Goal: Task Accomplishment & Management: Manage account settings

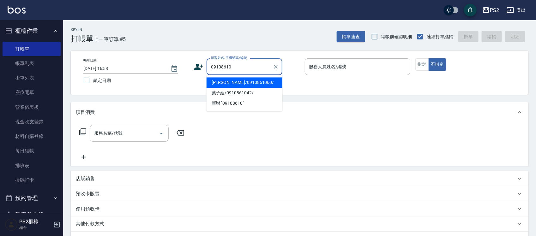
type input "方依婷/0910861060/"
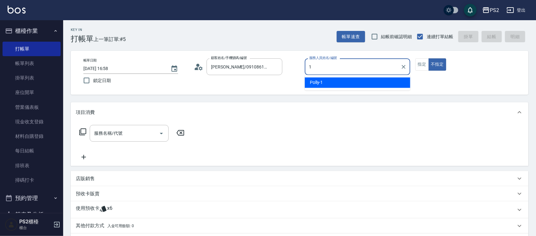
type input "Polly-1"
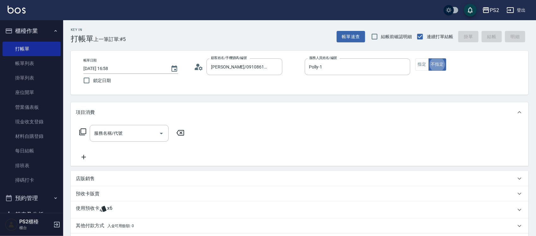
type button "false"
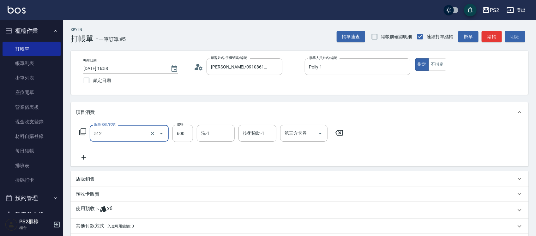
type input "洗+水解護髮600(512)"
type input "2520"
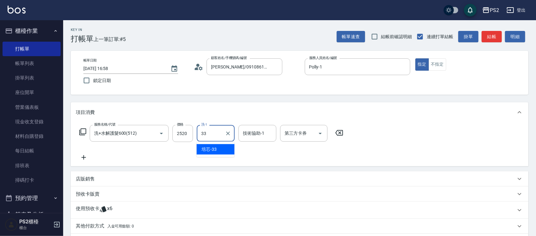
type input "培芯-33"
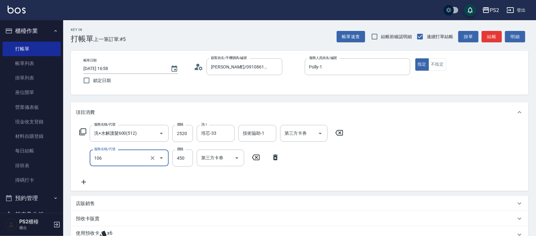
type input "A級單剪(106)"
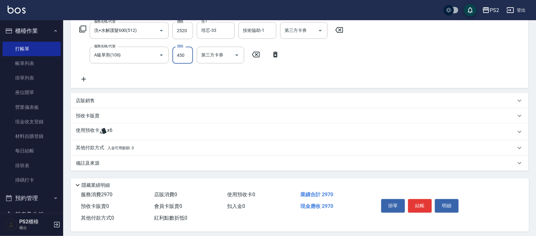
scroll to position [108, 0]
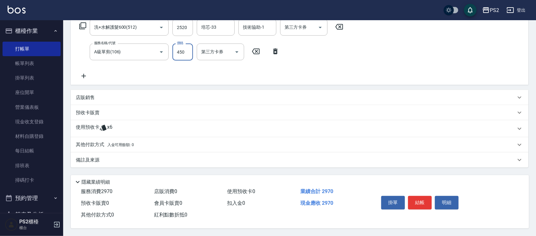
click at [101, 110] on div "預收卡販賣" at bounding box center [296, 113] width 440 height 7
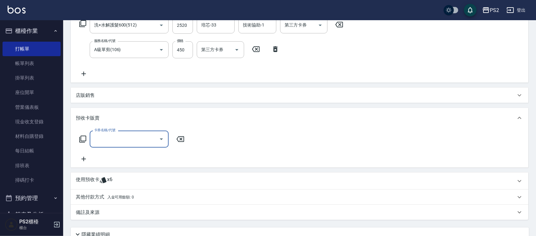
scroll to position [0, 0]
click at [104, 140] on input "卡券名稱/代號" at bounding box center [125, 139] width 64 height 11
click at [117, 113] on div "預收卡販賣" at bounding box center [300, 118] width 458 height 20
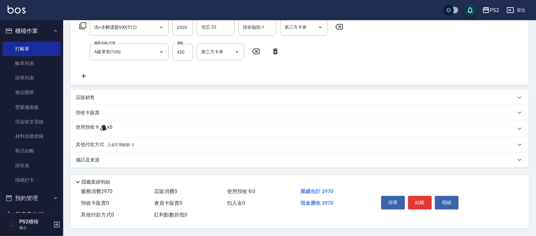
drag, startPoint x: 100, startPoint y: 144, endPoint x: 100, endPoint y: 141, distance: 3.2
click at [100, 143] on p "其他付款方式 入金可用餘額: 0" at bounding box center [105, 145] width 58 height 7
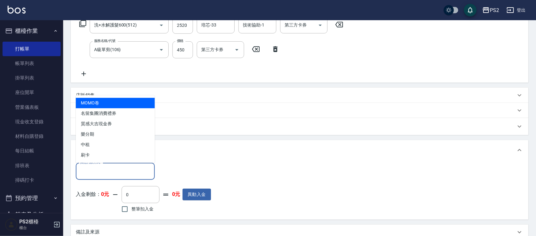
click at [116, 171] on input "其他付款方式" at bounding box center [115, 171] width 73 height 11
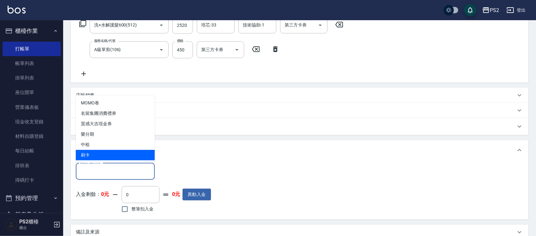
click at [108, 153] on span "刷卡" at bounding box center [115, 155] width 79 height 10
type input "刷卡"
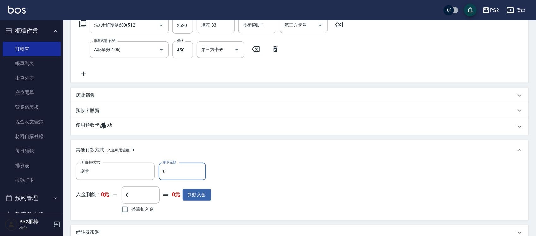
click at [177, 172] on input "0" at bounding box center [182, 171] width 47 height 17
click at [175, 171] on input "0" at bounding box center [182, 171] width 47 height 17
click at [174, 169] on input "0" at bounding box center [182, 171] width 47 height 17
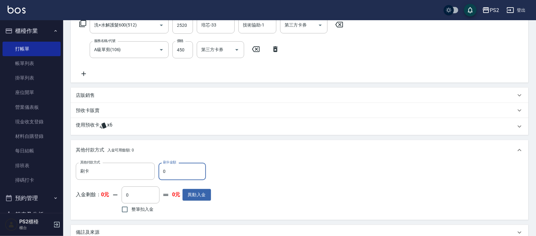
scroll to position [183, 0]
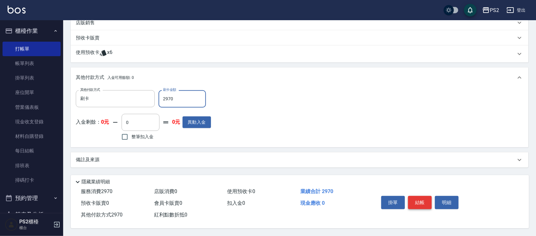
type input "2970"
click at [414, 198] on button "結帳" at bounding box center [420, 202] width 24 height 13
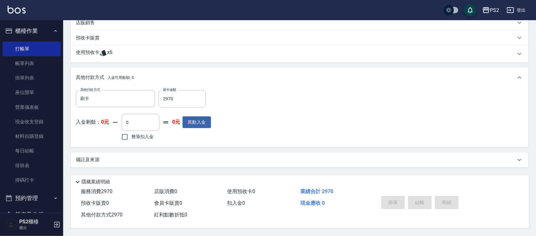
type input "2025/09/16 18:26"
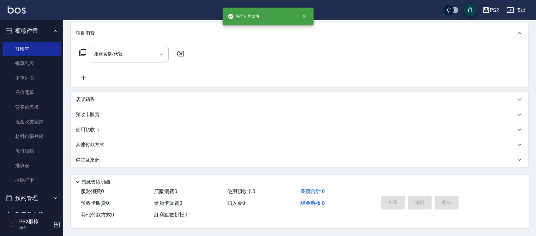
scroll to position [0, 0]
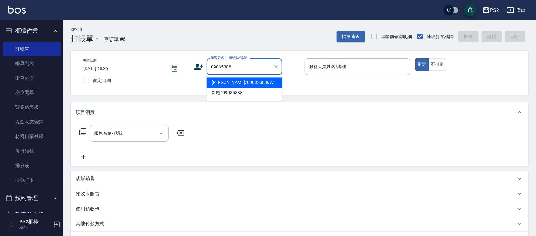
type input "邱素媚/0903538867/"
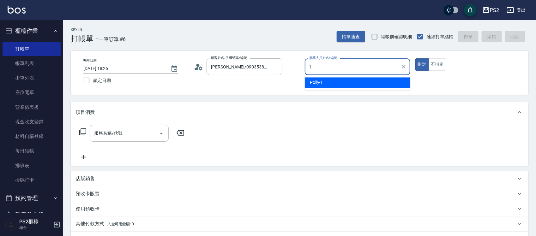
type input "Polly-1"
type button "true"
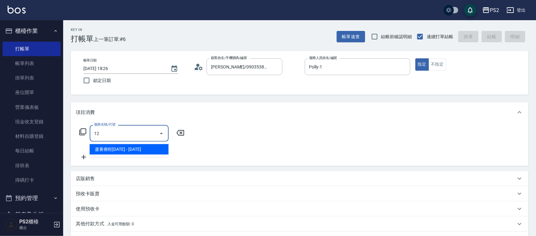
type input "1"
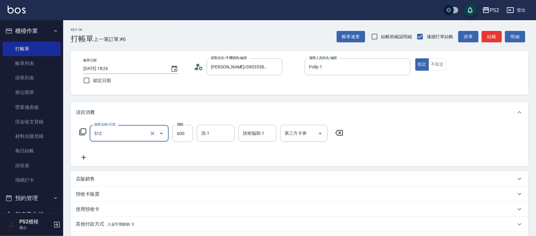
type input "洗+水解護髮600(512)"
type input "1440"
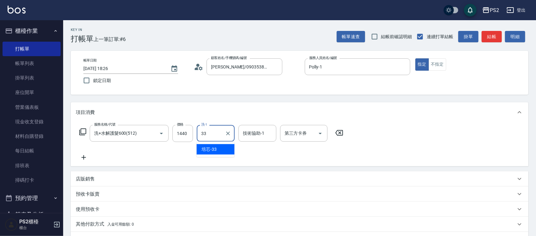
type input "培芯-33"
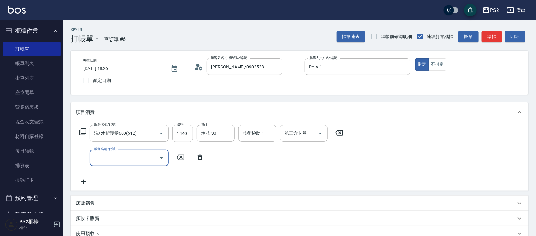
type input "0"
type input "染髮+髮還原1500(402)"
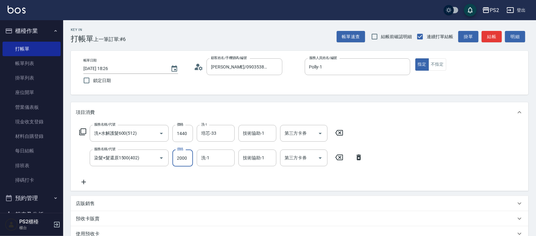
type input "2000"
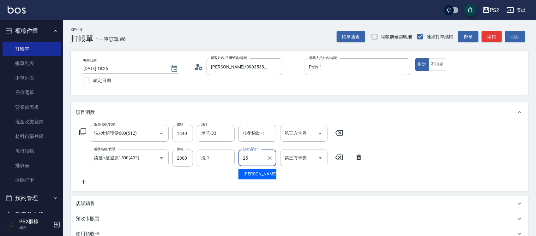
type input "2"
type input "培芯-33"
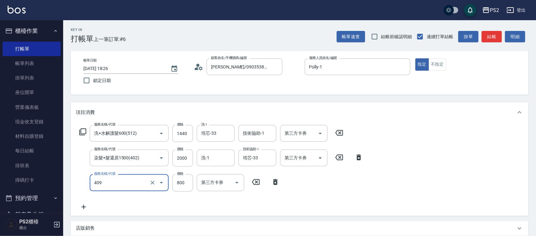
type input "髮長肩帶下800(409)"
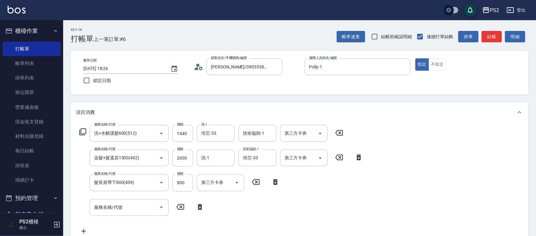
drag, startPoint x: 199, startPoint y: 209, endPoint x: 197, endPoint y: 204, distance: 5.7
click at [199, 209] on icon at bounding box center [200, 207] width 4 height 6
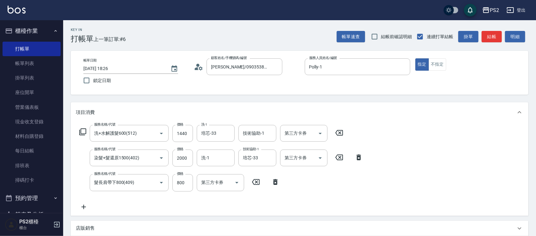
click at [77, 132] on div "服務名稱/代號 洗+水解護髮600(512) 服務名稱/代號 價格 1440 價格 洗-1 培芯-33 洗-1 技術協助-1 技術協助-1 第三方卡券 第三方…" at bounding box center [211, 133] width 271 height 17
click at [86, 133] on icon at bounding box center [82, 132] width 7 height 7
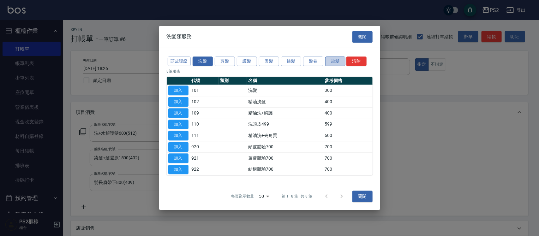
click at [329, 63] on button "染髮" at bounding box center [335, 62] width 20 height 10
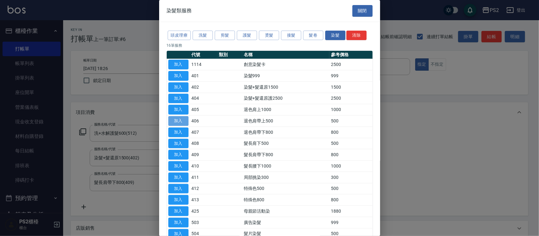
drag, startPoint x: 176, startPoint y: 119, endPoint x: 172, endPoint y: 119, distance: 3.2
click at [174, 119] on button "加入" at bounding box center [178, 121] width 20 height 10
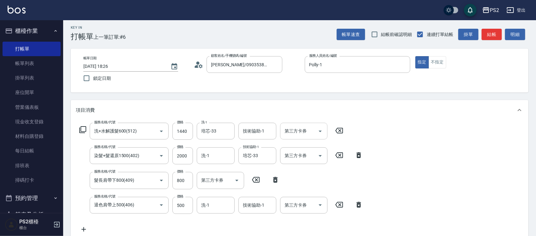
scroll to position [39, 0]
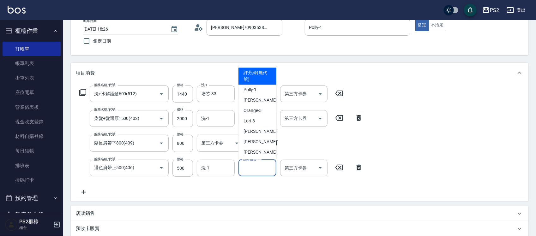
click at [257, 167] on input "技術協助-1" at bounding box center [257, 168] width 32 height 11
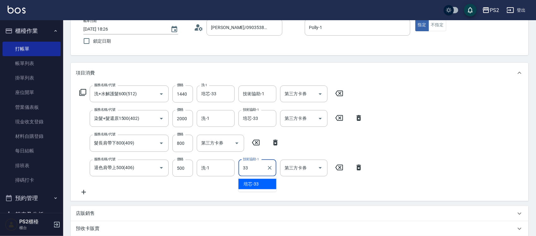
type input "培芯-33"
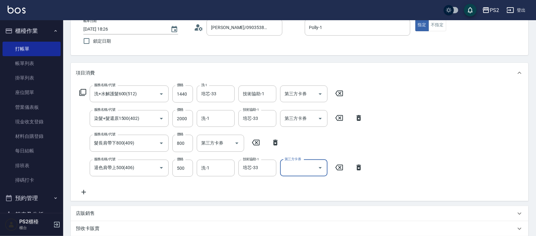
click at [444, 51] on div "帳單日期 2025/09/16 18:26 鎖定日期 顧客姓名/手機號碼/編號 邱素媚/0903538867/ 顧客姓名/手機號碼/編號 服務人員姓名/編號 …" at bounding box center [300, 33] width 458 height 44
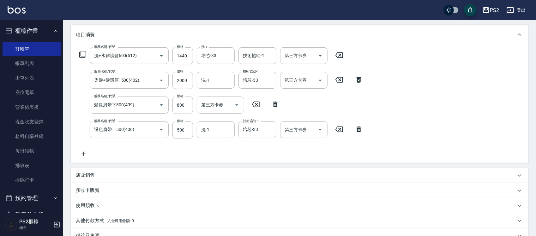
scroll to position [79, 0]
click at [221, 125] on input "洗-1" at bounding box center [216, 128] width 32 height 11
click at [276, 150] on div "服務名稱/代號 洗+水解護髮600(512) 服務名稱/代號 價格 1440 價格 洗-1 培芯-33 洗-1 技術協助-1 技術協助-1 第三方卡券 第三方…" at bounding box center [221, 101] width 291 height 111
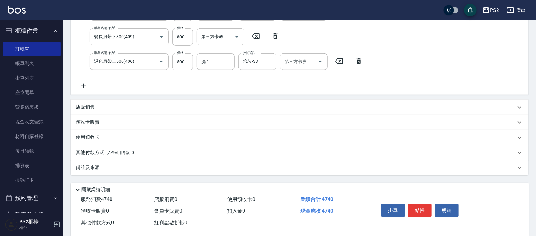
scroll to position [156, 0]
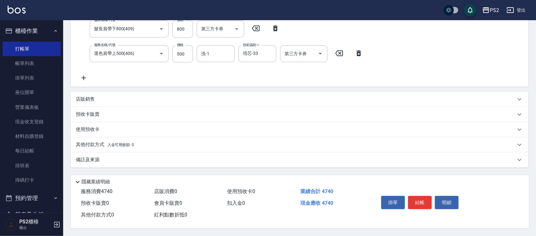
drag, startPoint x: 106, startPoint y: 143, endPoint x: 112, endPoint y: 151, distance: 10.1
click at [107, 148] on div "其他付款方式 入金可用餘額: 0" at bounding box center [300, 144] width 458 height 15
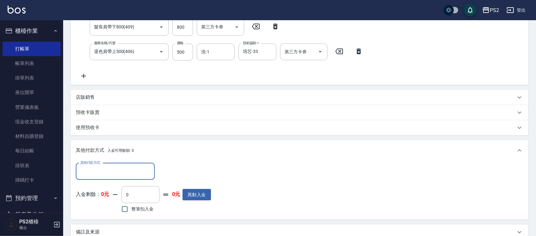
scroll to position [0, 0]
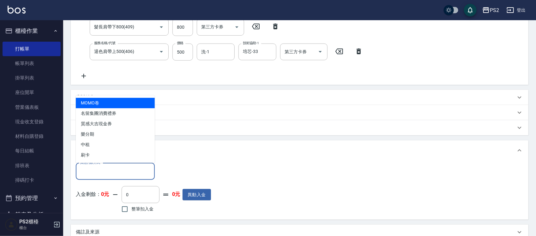
click at [124, 171] on input "其他付款方式" at bounding box center [115, 171] width 73 height 11
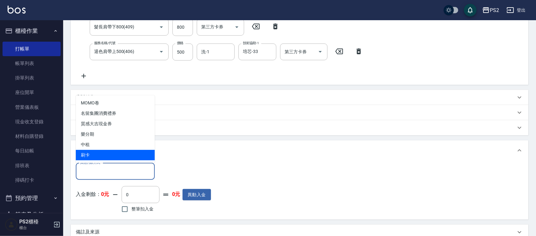
click at [112, 154] on span "刷卡" at bounding box center [115, 155] width 79 height 10
type input "刷卡"
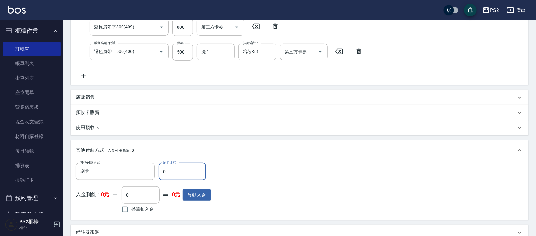
click at [185, 168] on input "0" at bounding box center [182, 171] width 47 height 17
click at [183, 168] on input "0" at bounding box center [182, 171] width 47 height 17
click at [190, 166] on input "0" at bounding box center [182, 171] width 47 height 17
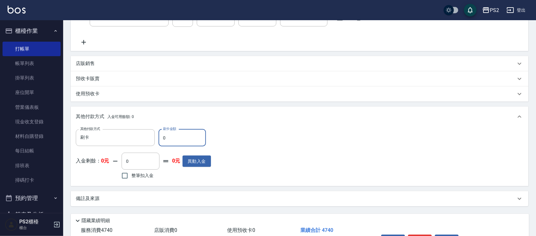
scroll to position [231, 0]
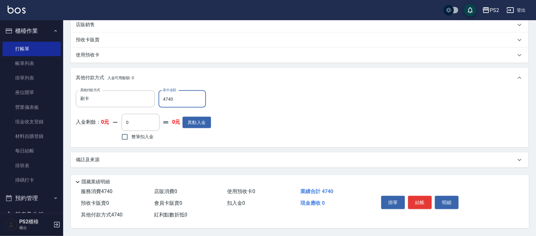
type input "4740"
click at [419, 200] on button "結帳" at bounding box center [420, 202] width 24 height 13
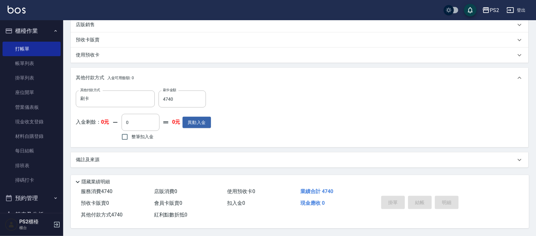
type input "2025/09/16 18:29"
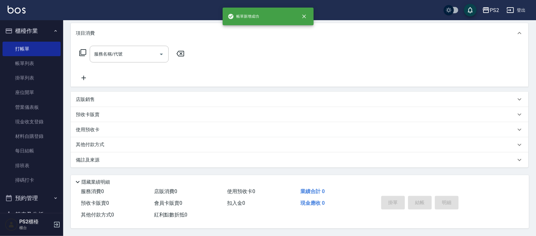
scroll to position [0, 0]
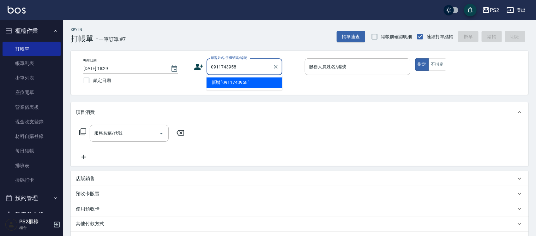
click at [262, 84] on li "新增 "0911743958"" at bounding box center [245, 83] width 76 height 10
type input "0911743958"
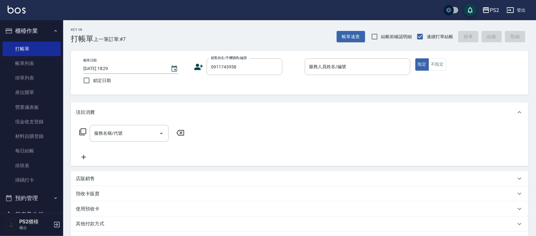
click at [201, 70] on icon at bounding box center [198, 66] width 9 height 9
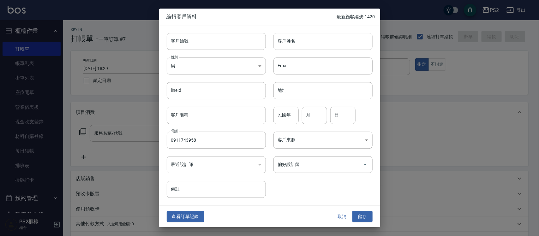
click at [321, 40] on input "客戶姓名" at bounding box center [323, 41] width 99 height 17
type input "楊韻如"
drag, startPoint x: 286, startPoint y: 113, endPoint x: 290, endPoint y: 113, distance: 3.8
click at [285, 113] on input "民國年" at bounding box center [286, 115] width 25 height 17
click at [365, 219] on button "儲存" at bounding box center [363, 217] width 20 height 12
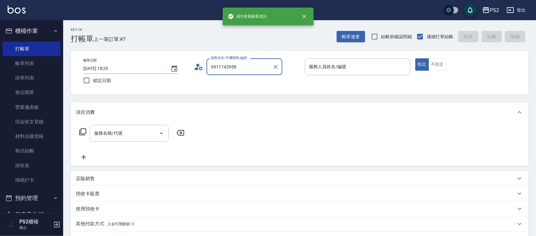
click at [251, 72] on input "0911743958" at bounding box center [239, 66] width 61 height 11
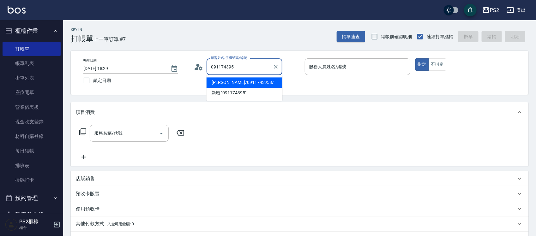
type input "楊韻如/0911743958/"
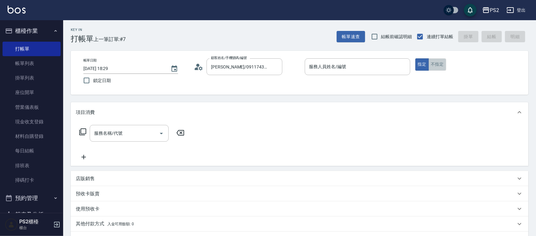
click at [439, 63] on button "不指定" at bounding box center [438, 64] width 18 height 12
click at [336, 64] on input "服務人員姓名/編號" at bounding box center [358, 66] width 100 height 11
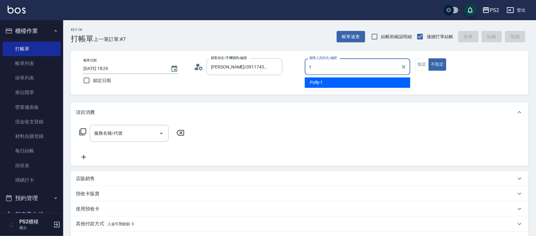
type input "Polly-1"
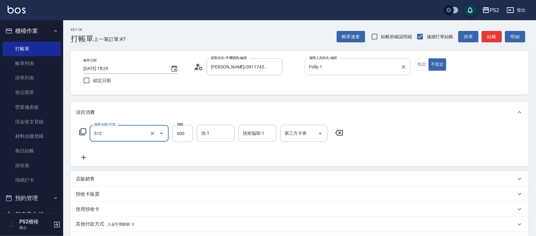
type input "洗+水解護髮600(512)"
type input "1440"
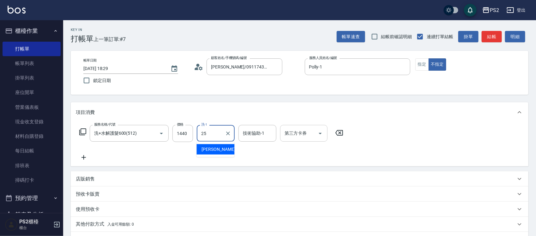
type input "Allan-25"
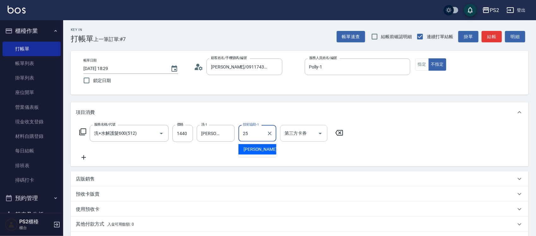
type input "Allan-25"
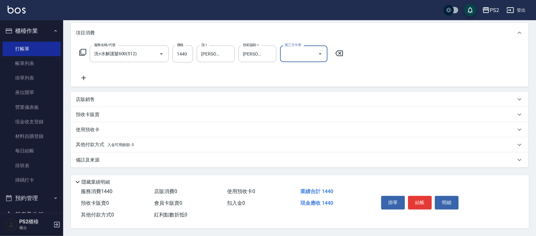
scroll to position [82, 0]
click at [99, 99] on div "店販銷售" at bounding box center [296, 99] width 440 height 7
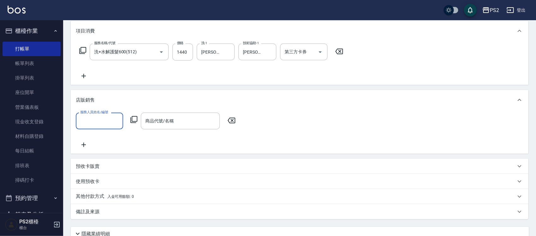
scroll to position [0, 0]
type input "Allan-25"
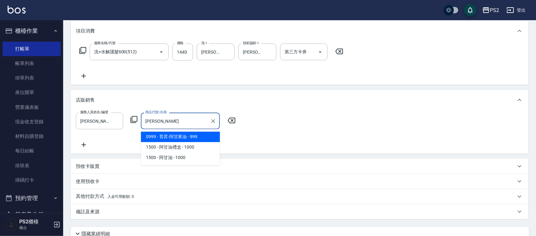
type input "育昇-阿甘果油"
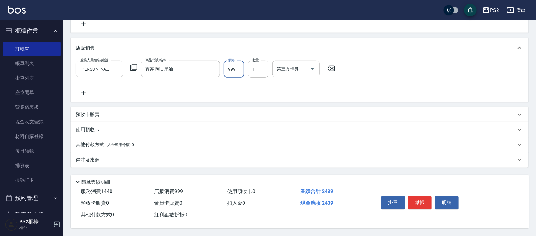
scroll to position [136, 0]
click at [89, 127] on p "使用預收卡" at bounding box center [88, 130] width 24 height 7
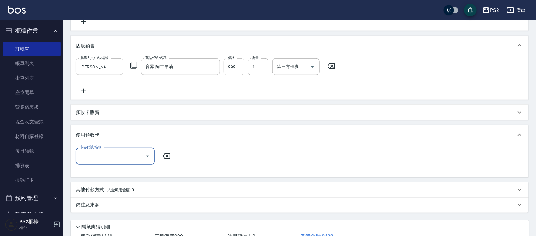
scroll to position [0, 0]
click at [91, 132] on p "使用預收卡" at bounding box center [88, 135] width 24 height 7
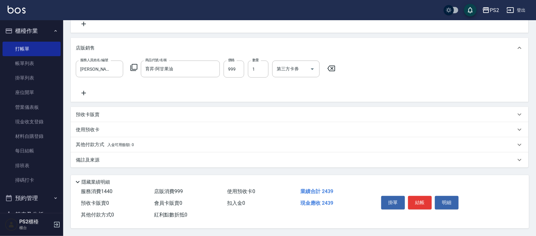
drag, startPoint x: 110, startPoint y: 146, endPoint x: 115, endPoint y: 146, distance: 5.4
click at [110, 146] on p "其他付款方式 入金可用餘額: 0" at bounding box center [105, 145] width 58 height 7
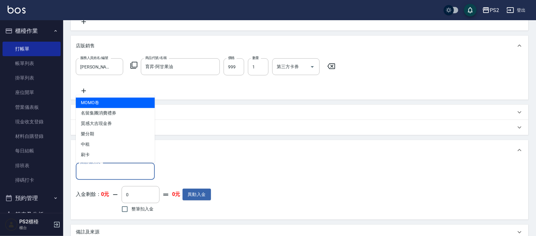
click at [122, 167] on input "其他付款方式" at bounding box center [115, 171] width 73 height 11
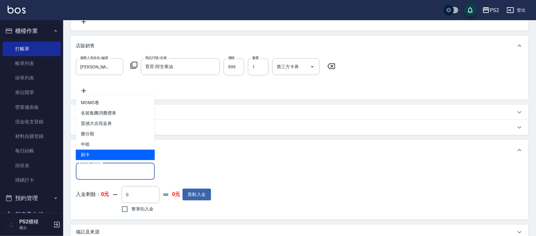
click at [126, 153] on span "刷卡" at bounding box center [115, 155] width 79 height 10
type input "刷卡"
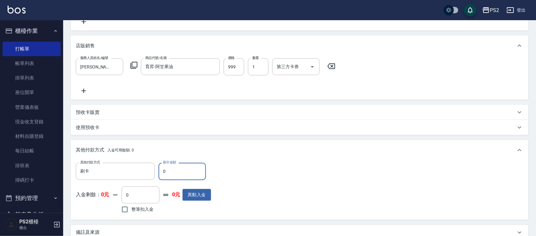
click at [184, 170] on input "0" at bounding box center [182, 171] width 47 height 17
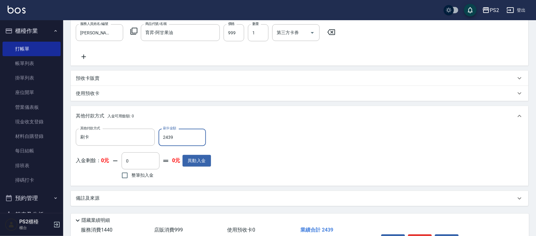
scroll to position [210, 0]
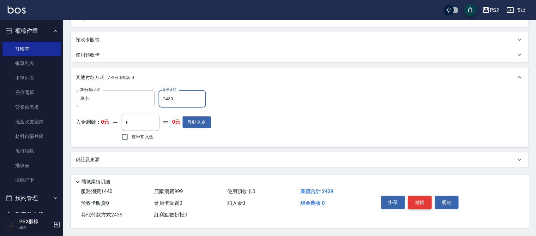
type input "2439"
click at [417, 203] on button "結帳" at bounding box center [420, 202] width 24 height 13
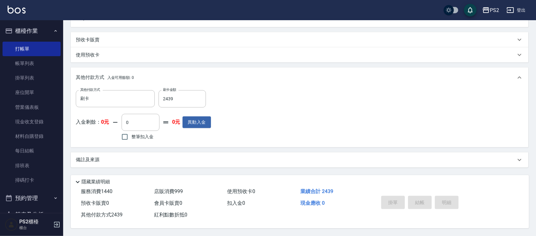
type input "2025/09/16 18:32"
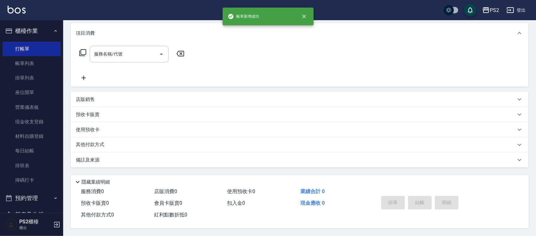
scroll to position [0, 0]
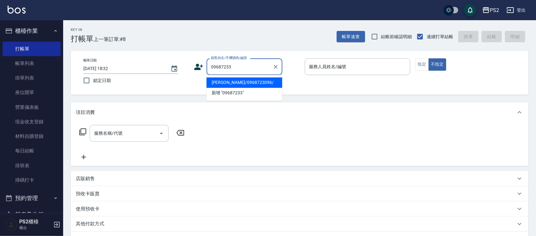
type input "陳逸安/0968723396/"
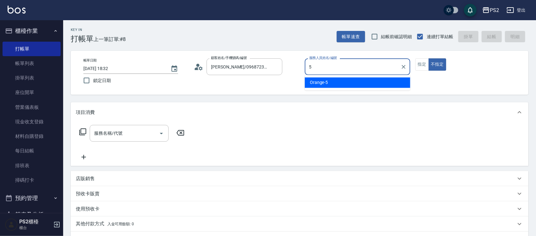
type input "Orange-5"
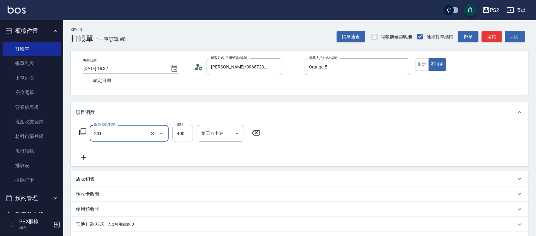
type input "C級洗剪400(201)"
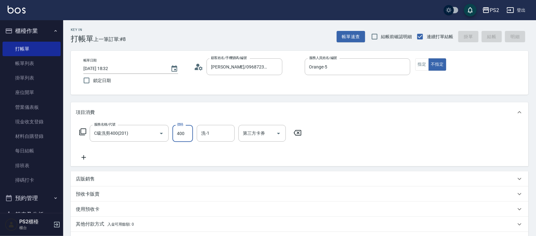
type input "2025/09/16 18:33"
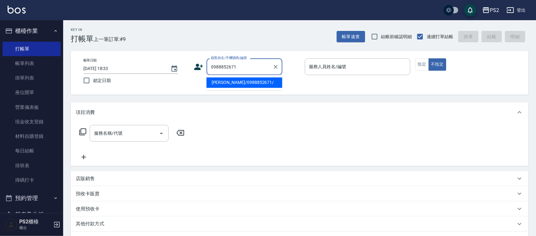
type input "蔡明霖/0988852671/"
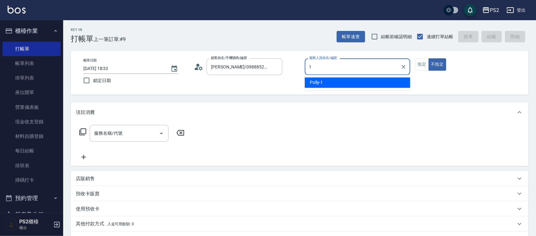
type input "Polly-1"
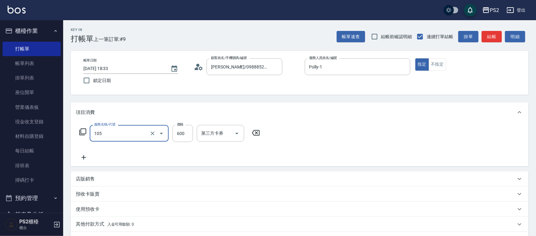
type input "A級洗剪600(105)"
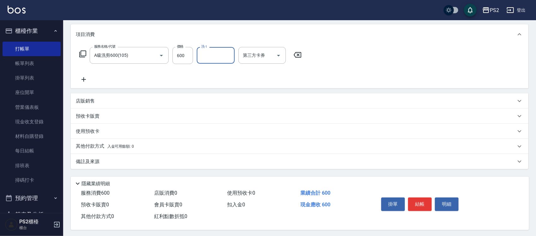
scroll to position [79, 0]
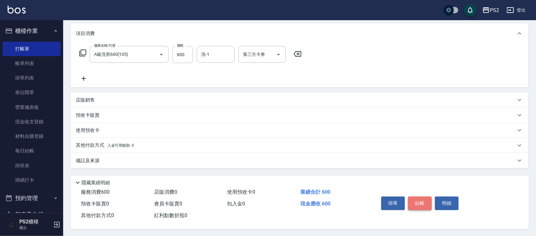
click at [416, 208] on button "結帳" at bounding box center [420, 203] width 24 height 13
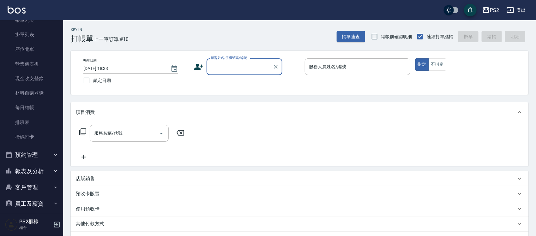
scroll to position [82, 0]
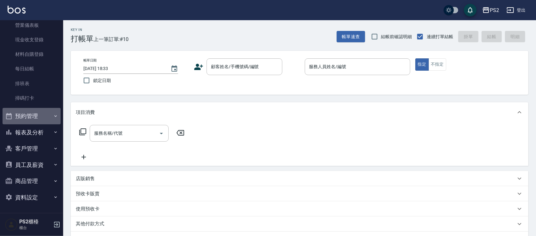
click at [42, 113] on button "預約管理" at bounding box center [32, 116] width 58 height 16
click at [43, 114] on button "預約管理" at bounding box center [32, 116] width 58 height 16
click at [44, 134] on button "報表及分析" at bounding box center [32, 132] width 58 height 16
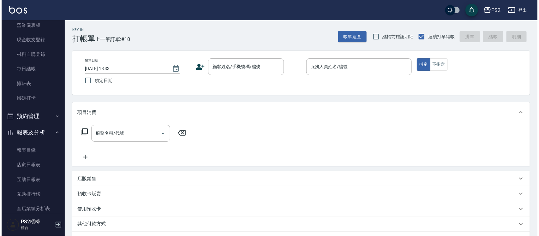
scroll to position [161, 0]
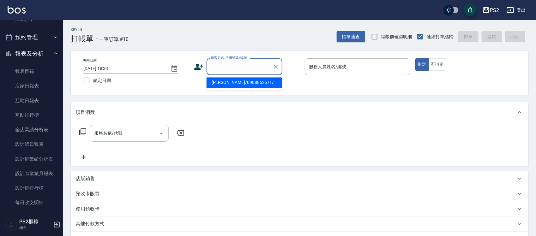
click at [227, 63] on div "顧客姓名/手機號碼/編號 顧客姓名/手機號碼/編號" at bounding box center [245, 66] width 76 height 17
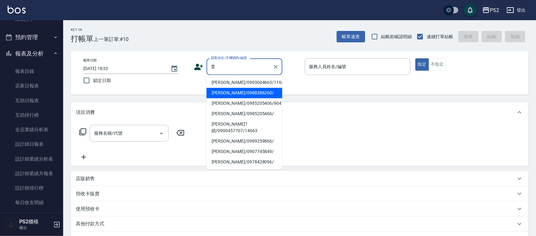
click at [233, 92] on li "姜芝淇/0988386260/" at bounding box center [245, 93] width 76 height 10
type input "姜芝淇/0988386260/"
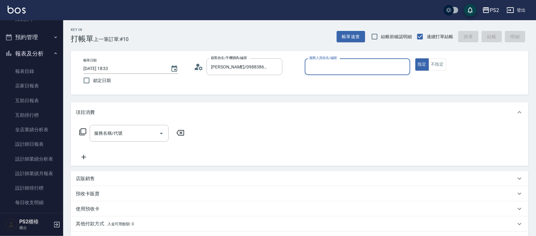
click at [195, 66] on icon at bounding box center [198, 66] width 9 height 9
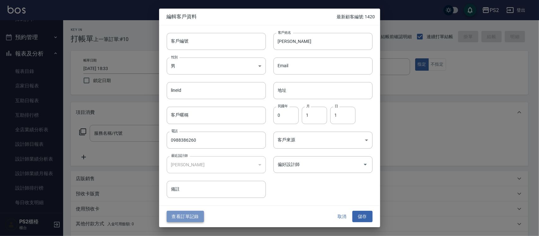
click at [186, 220] on button "查看訂單記錄" at bounding box center [185, 217] width 37 height 12
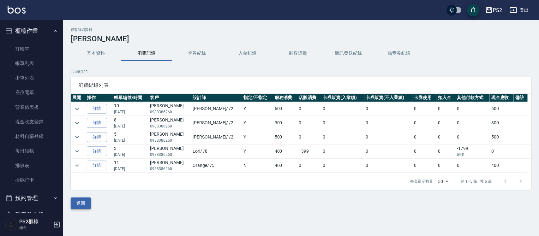
click at [89, 206] on button "返回" at bounding box center [81, 204] width 20 height 12
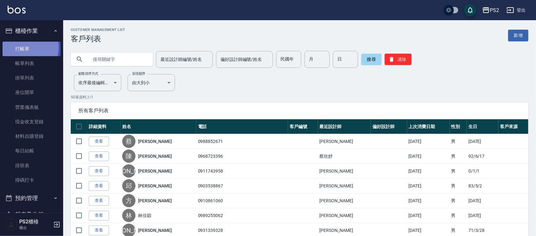
click at [24, 48] on link "打帳單" at bounding box center [32, 49] width 58 height 15
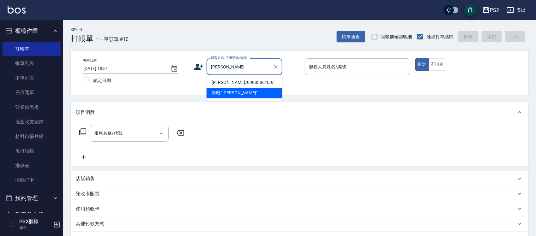
click at [234, 82] on li "姜芝淇/0988386260/" at bounding box center [245, 83] width 76 height 10
type input "姜芝淇/0988386260/"
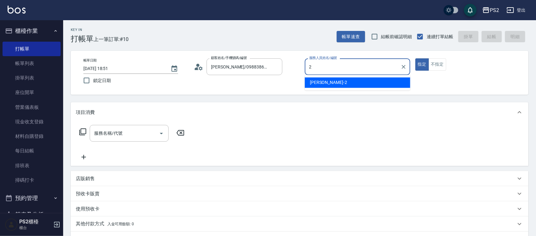
type input "Jason-2"
type button "true"
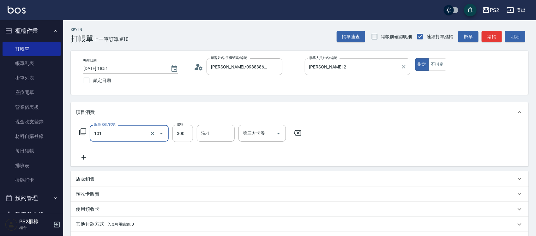
type input "洗髮(101)"
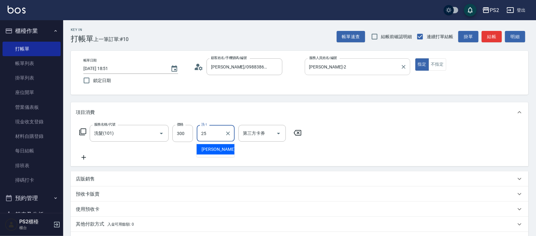
type input "Allan-25"
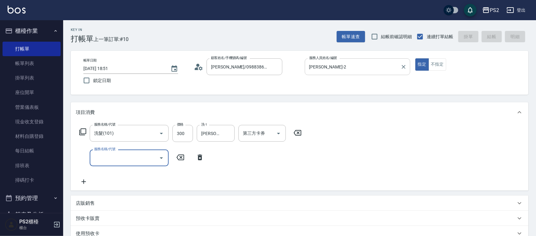
type input "2025/09/16 18:52"
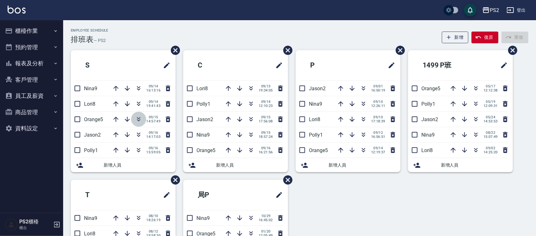
click at [140, 121] on icon "button" at bounding box center [139, 120] width 8 height 8
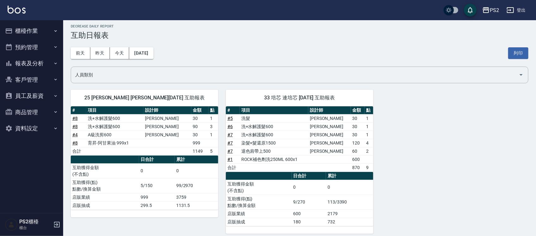
scroll to position [9, 0]
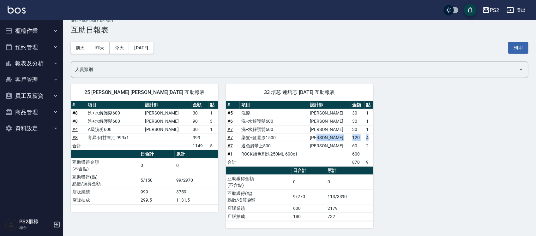
drag, startPoint x: 343, startPoint y: 136, endPoint x: 369, endPoint y: 139, distance: 26.1
click at [369, 139] on tr "# 7 染髮+髮還原1500 蔡宜蓉 120 4" at bounding box center [300, 138] width 148 height 8
click at [375, 139] on div "25 Allan 謝維庭 09/16/2025 互助報表 # 項目 設計師 金額 點 # 8 洗+水解護髮600 蔡宜蓉 30 1 # 8 洗+水解護髮600…" at bounding box center [295, 153] width 465 height 152
click at [372, 138] on td "4" at bounding box center [369, 138] width 9 height 8
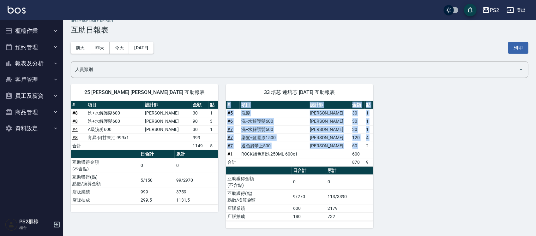
drag, startPoint x: 364, startPoint y: 146, endPoint x: 376, endPoint y: 146, distance: 12.3
click at [376, 146] on div "25 Allan 謝維庭 09/16/2025 互助報表 # 項目 設計師 金額 點 # 8 洗+水解護髮600 蔡宜蓉 30 1 # 8 洗+水解護髮600…" at bounding box center [295, 153] width 465 height 152
click at [374, 138] on div "25 Allan 謝維庭 09/16/2025 互助報表 # 項目 設計師 金額 點 # 8 洗+水解護髮600 蔡宜蓉 30 1 # 8 洗+水解護髮600…" at bounding box center [295, 153] width 465 height 152
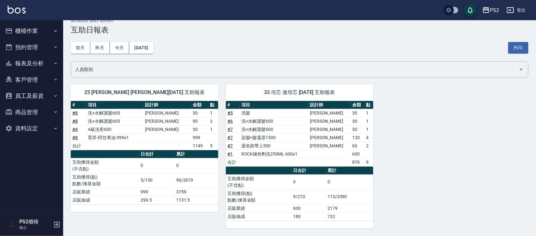
drag, startPoint x: 360, startPoint y: 133, endPoint x: 370, endPoint y: 133, distance: 9.8
click at [369, 134] on tr "# 7 染髮+髮還原1500 蔡宜蓉 120 4" at bounding box center [300, 138] width 148 height 8
click at [371, 134] on td "4" at bounding box center [369, 138] width 9 height 8
click at [362, 145] on td "60" at bounding box center [358, 146] width 14 height 8
click at [367, 146] on tr "# 7 退色肩帶上500 蔡宜蓉 60 2" at bounding box center [300, 146] width 148 height 8
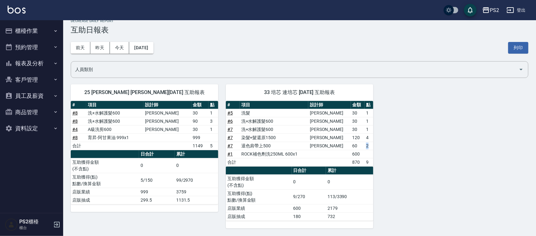
click at [366, 146] on td "2" at bounding box center [369, 146] width 9 height 8
drag, startPoint x: 206, startPoint y: 121, endPoint x: 213, endPoint y: 120, distance: 6.6
click at [212, 120] on td "3" at bounding box center [214, 121] width 10 height 8
click at [215, 120] on td "3" at bounding box center [214, 121] width 10 height 8
drag, startPoint x: 201, startPoint y: 112, endPoint x: 216, endPoint y: 111, distance: 14.5
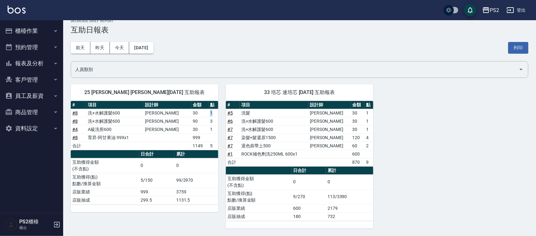
click at [216, 111] on tr "# 8 洗+水解護髮600 蔡宜蓉 30 1" at bounding box center [145, 113] width 148 height 8
click at [216, 111] on td "1" at bounding box center [214, 113] width 10 height 8
drag, startPoint x: 206, startPoint y: 120, endPoint x: 221, endPoint y: 119, distance: 15.2
click at [215, 119] on td "3" at bounding box center [214, 121] width 10 height 8
click at [221, 119] on div "33 培芯 連培芯 09/16/2025 互助報表 # 項目 設計師 金額 點 # 5 洗髮 蔡宜蓉 30 1 # 6 洗+水解護髮600 蔡宜蓉 30 1 …" at bounding box center [295, 153] width 155 height 152
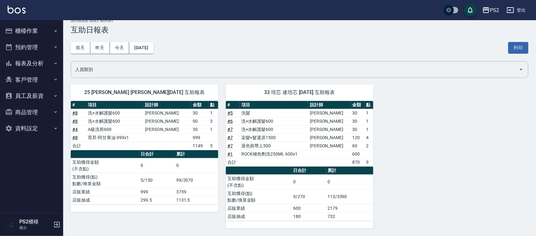
click at [215, 114] on td "1" at bounding box center [214, 113] width 10 height 8
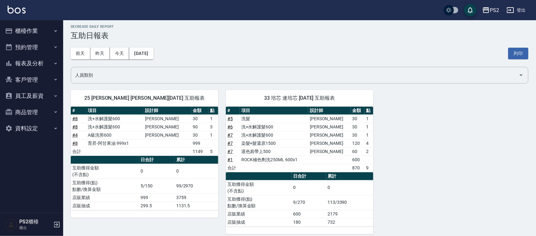
scroll to position [0, 0]
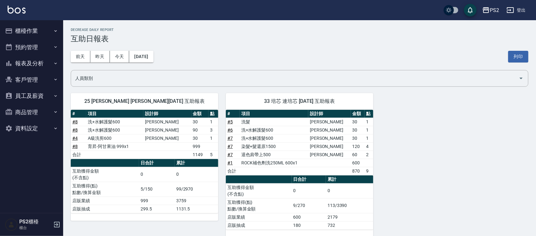
click at [38, 64] on button "報表及分析" at bounding box center [32, 63] width 58 height 16
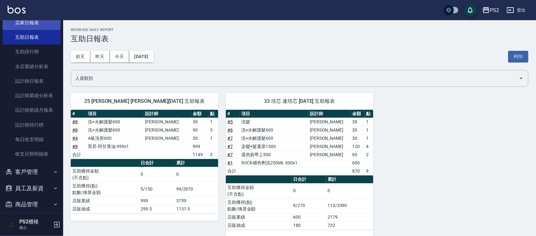
scroll to position [79, 0]
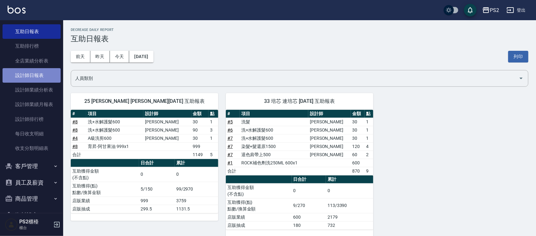
click at [48, 73] on link "設計師日報表" at bounding box center [32, 75] width 58 height 15
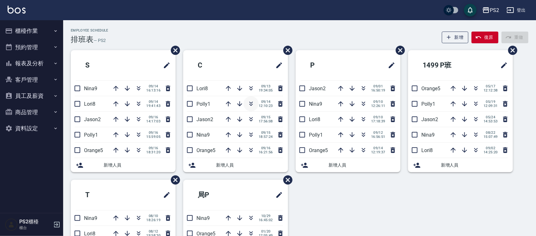
click at [250, 104] on icon "button" at bounding box center [251, 104] width 8 height 8
click at [249, 104] on icon "button" at bounding box center [251, 104] width 8 height 8
click at [227, 135] on icon "button" at bounding box center [229, 135] width 8 height 8
click at [250, 119] on icon "button" at bounding box center [251, 120] width 3 height 2
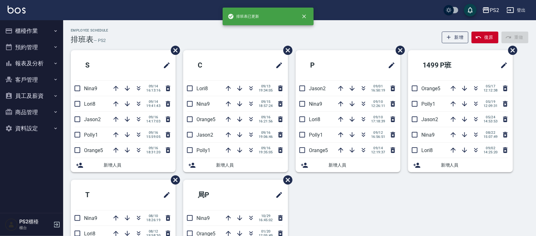
click at [224, 29] on div "Employee Schedule 排班表 — PS2 新增 復原 重做" at bounding box center [300, 35] width 458 height 15
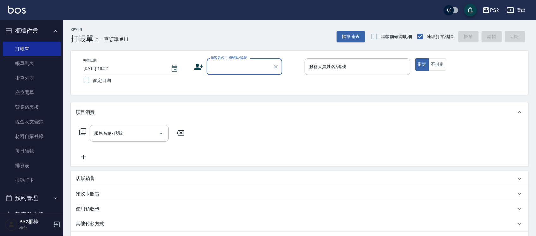
click at [239, 60] on div "顧客姓名/手機號碼/編號" at bounding box center [245, 66] width 76 height 17
click at [251, 70] on input "0979127690" at bounding box center [239, 66] width 61 height 11
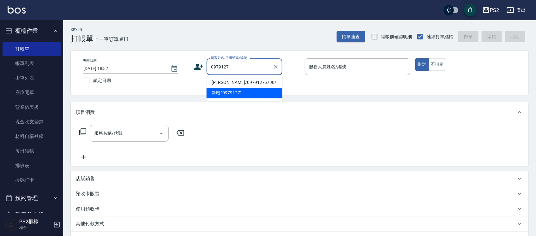
click at [256, 83] on li "戴欣儀/09791276790/" at bounding box center [245, 83] width 76 height 10
type input "戴欣儀/09791276790/"
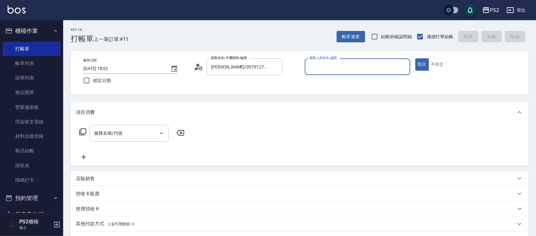
click at [201, 68] on icon at bounding box center [198, 66] width 9 height 9
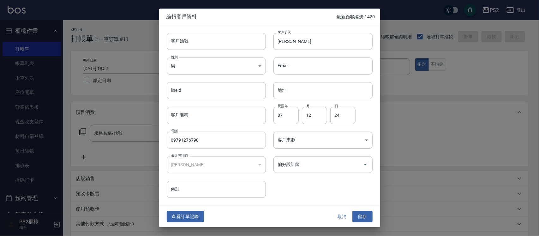
drag, startPoint x: 195, startPoint y: 141, endPoint x: 203, endPoint y: 141, distance: 8.2
click at [195, 141] on input "09791276790" at bounding box center [216, 140] width 99 height 17
type input "0979127690"
click at [358, 214] on button "儲存" at bounding box center [363, 217] width 20 height 12
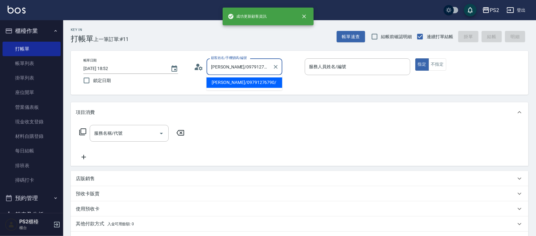
click at [263, 67] on input "戴欣儀/09791276790/" at bounding box center [239, 66] width 61 height 11
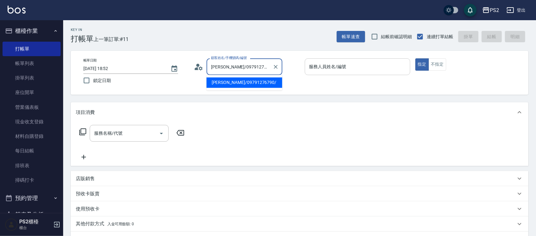
click at [329, 67] on input "服務人員姓名/編號" at bounding box center [358, 66] width 100 height 11
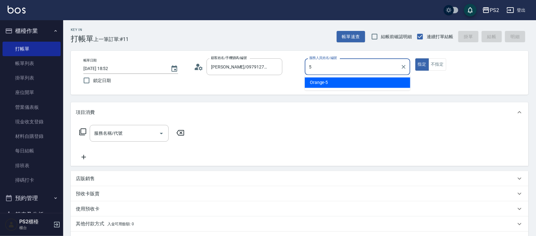
type input "Orange-5"
type button "true"
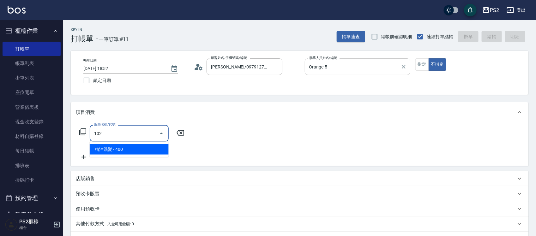
type input "精油洗髮(102)"
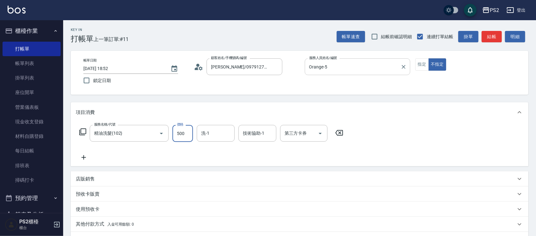
type input "500"
type input "培芯-33"
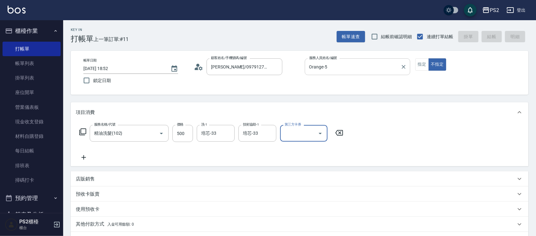
type input "2025/09/16 19:44"
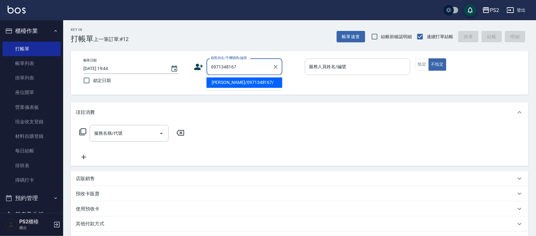
type input "劉吳恩/0971348167/"
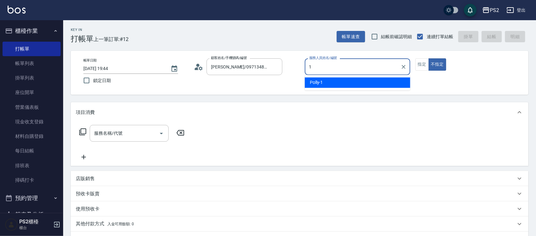
type input "Polly-1"
type button "false"
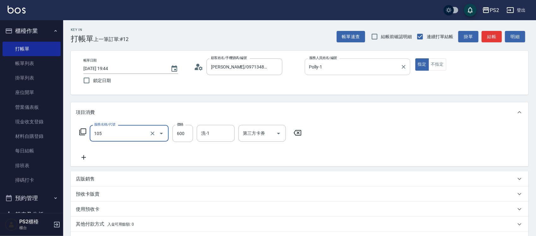
type input "A級洗剪600(105)"
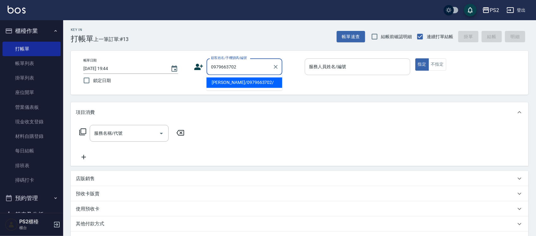
type input "陳佑均/0979663702/"
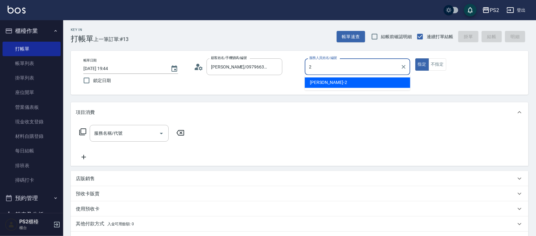
type input "Jason-2"
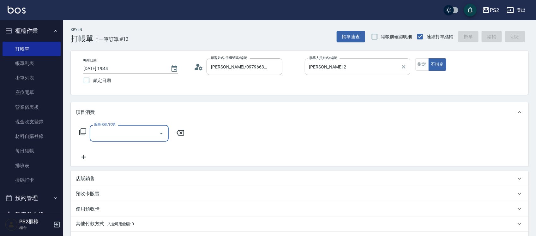
type input "1"
type input "C級單剪300(204)"
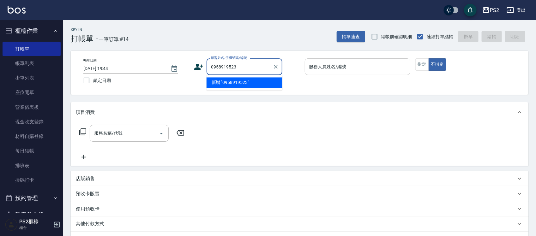
type input "0958919523"
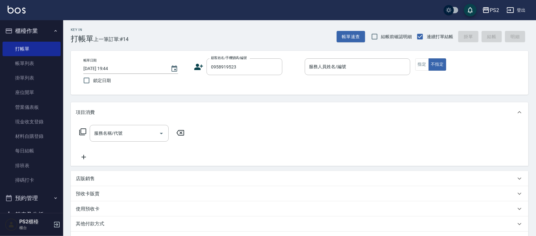
click at [194, 63] on icon at bounding box center [198, 66] width 9 height 9
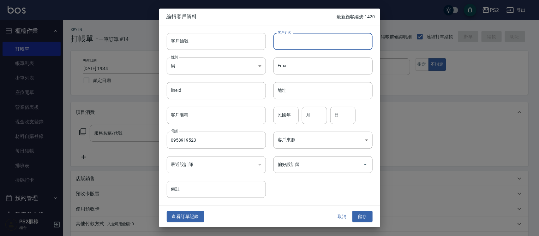
click at [325, 43] on input "客戶姓名" at bounding box center [323, 41] width 99 height 17
type input "鄭楷憲"
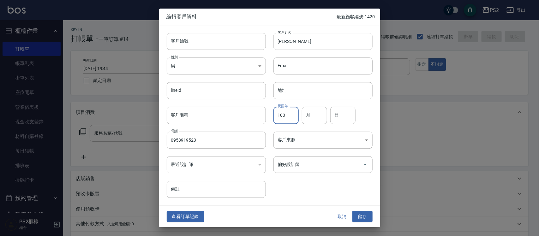
type input "100"
type input "01"
type input "25"
click at [353, 211] on button "儲存" at bounding box center [363, 217] width 20 height 12
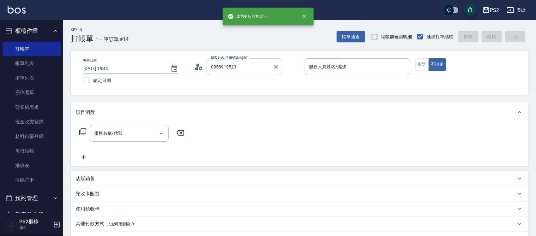
click at [262, 61] on input "0958919523" at bounding box center [239, 66] width 61 height 11
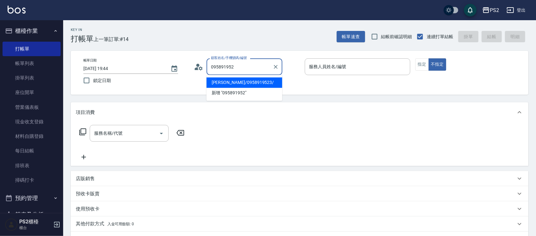
type input "鄭楷憲/0958919523/"
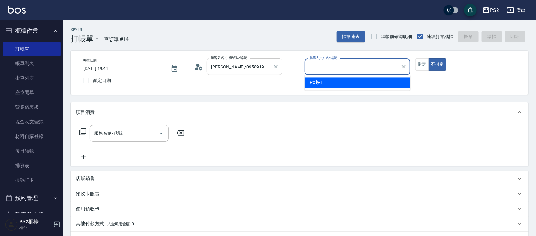
type input "Polly-1"
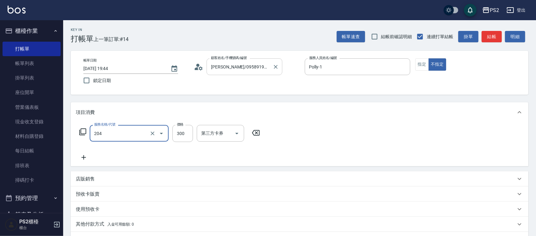
type input "C級單剪300(204)"
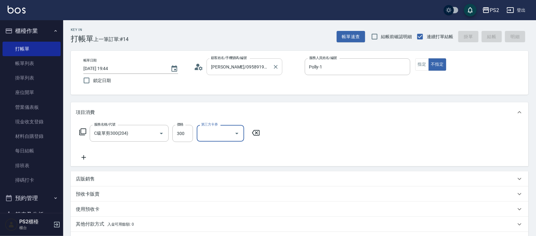
type input "2025/09/16 19:45"
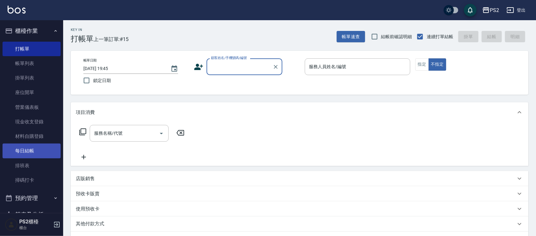
click at [38, 150] on link "每日結帳" at bounding box center [32, 151] width 58 height 15
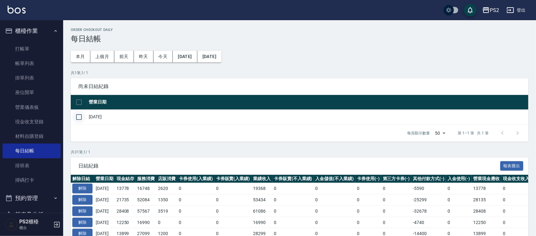
click at [80, 114] on input "checkbox" at bounding box center [78, 117] width 13 height 13
checkbox input "true"
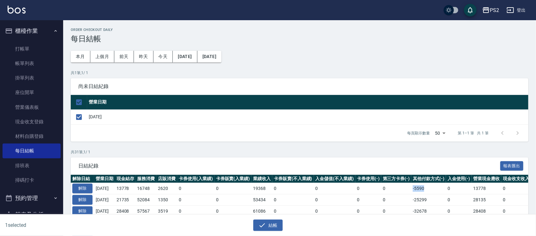
drag, startPoint x: 418, startPoint y: 188, endPoint x: 433, endPoint y: 188, distance: 15.8
click at [433, 188] on td "-5590" at bounding box center [428, 188] width 35 height 11
click at [30, 66] on link "帳單列表" at bounding box center [32, 63] width 58 height 15
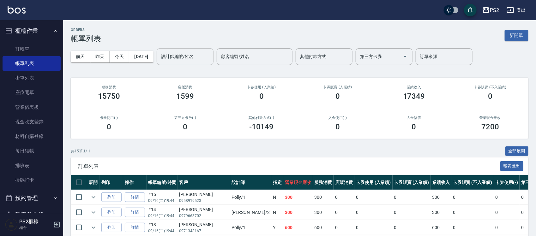
click at [181, 54] on input "設計師編號/姓名" at bounding box center [185, 56] width 51 height 11
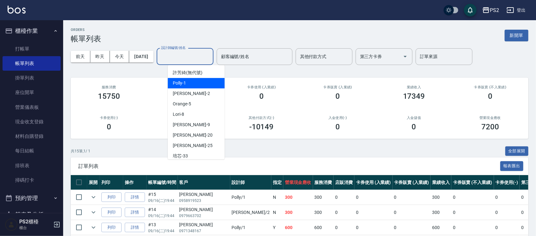
click at [186, 83] on span "Polly -1" at bounding box center [179, 83] width 13 height 7
type input "Polly-1"
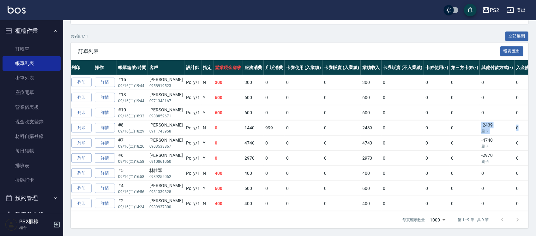
scroll to position [0, 61]
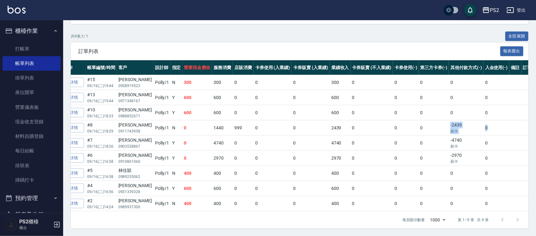
drag, startPoint x: 487, startPoint y: 121, endPoint x: 528, endPoint y: 120, distance: 41.1
click at [528, 121] on tr "列印 詳情 #8 09/16 (二) 18:29 楊韻如 0911743958 Polly /1 N 0 1440 999 0 0 2439 0 0 0 -2…" at bounding box center [276, 128] width 532 height 15
drag, startPoint x: 340, startPoint y: 205, endPoint x: 319, endPoint y: 205, distance: 20.2
click at [319, 205] on tbody "列印 詳情 #15 09/16 (二) 19:44 鄭楷憲 0958919523 Polly /1 N 300 300 0 0 0 300 0 0 0 0 0…" at bounding box center [276, 143] width 532 height 136
click at [330, 205] on td "400" at bounding box center [340, 204] width 21 height 15
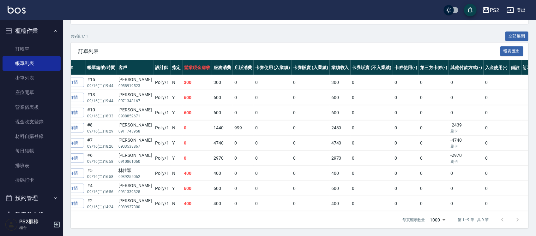
scroll to position [0, 61]
click at [300, 166] on td "0" at bounding box center [311, 173] width 38 height 15
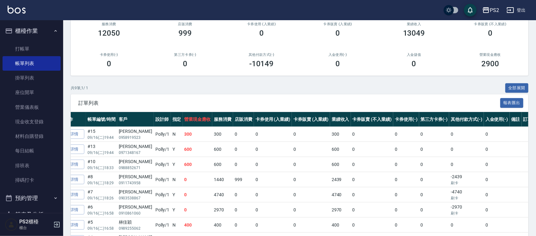
scroll to position [0, 0]
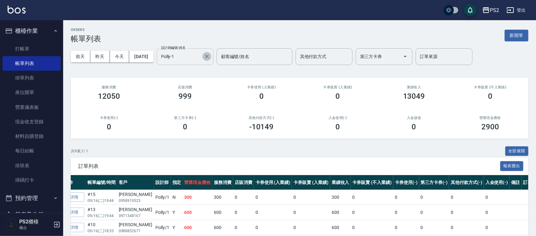
click at [209, 57] on icon "Clear" at bounding box center [207, 57] width 4 height 4
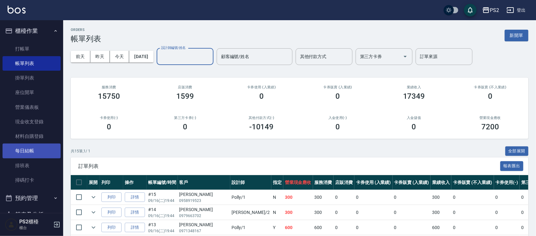
click at [37, 151] on link "每日結帳" at bounding box center [32, 151] width 58 height 15
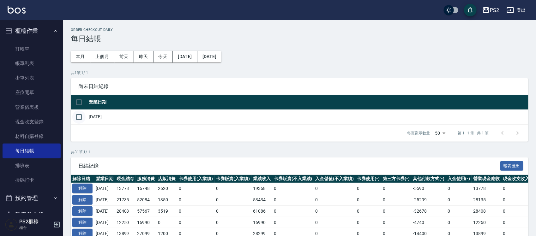
click at [76, 115] on input "checkbox" at bounding box center [78, 117] width 13 height 13
checkbox input "true"
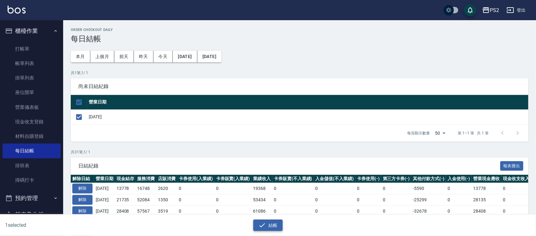
click at [272, 227] on button "結帳" at bounding box center [267, 226] width 29 height 12
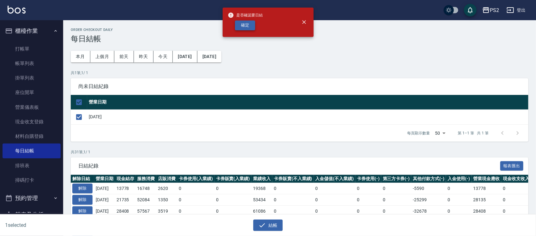
click at [251, 25] on button "確定" at bounding box center [245, 26] width 20 height 10
checkbox input "false"
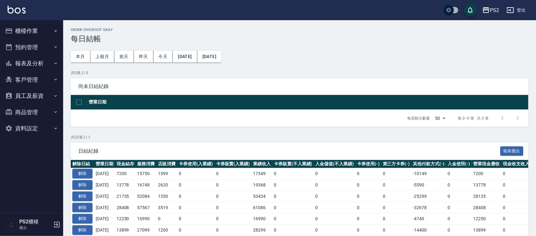
click at [51, 65] on button "報表及分析" at bounding box center [32, 63] width 58 height 16
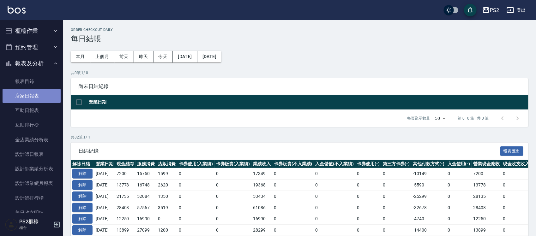
click at [41, 93] on link "店家日報表" at bounding box center [32, 96] width 58 height 15
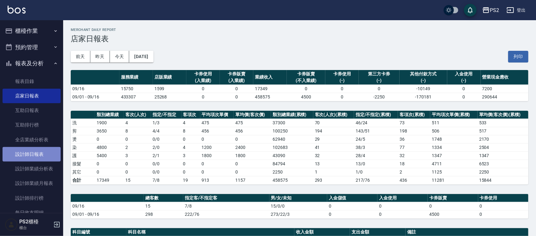
click at [41, 159] on link "設計師日報表" at bounding box center [32, 154] width 58 height 15
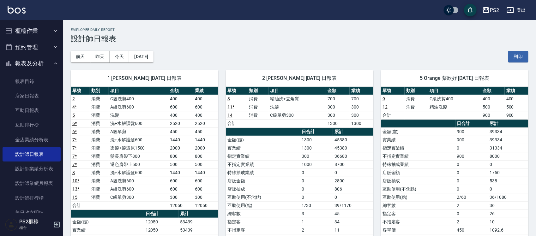
click at [40, 68] on button "報表及分析" at bounding box center [32, 63] width 58 height 16
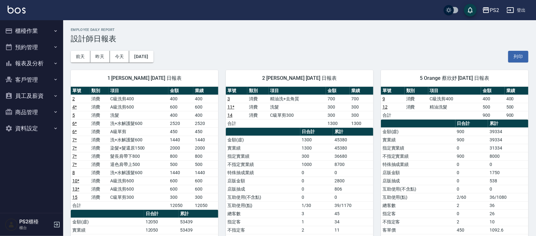
click at [42, 31] on button "櫃檯作業" at bounding box center [32, 31] width 58 height 16
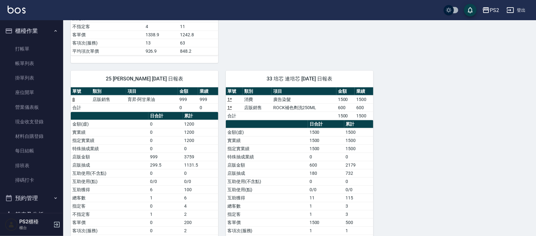
scroll to position [272, 0]
